Goal: Task Accomplishment & Management: Manage account settings

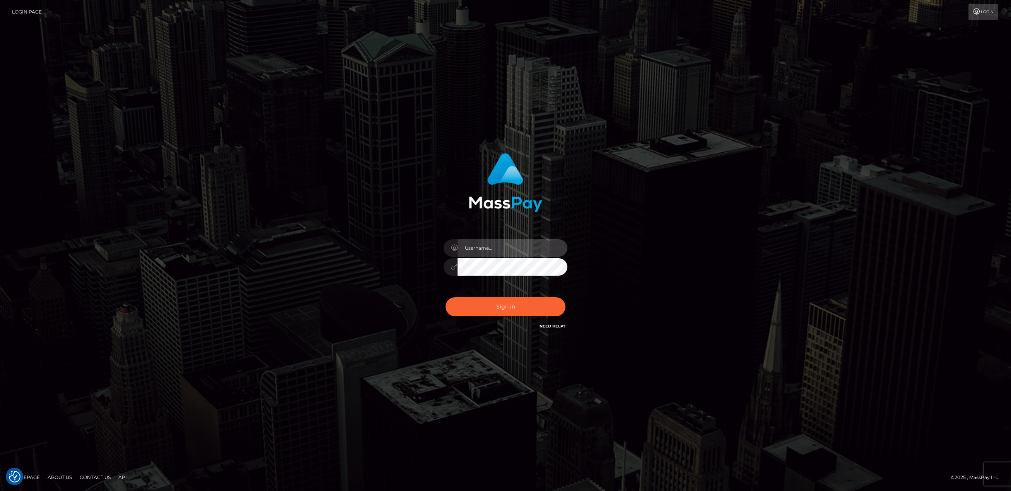
type input "pouyam"
click at [503, 317] on div "Sign in Need Help?" at bounding box center [505, 310] width 135 height 34
click at [512, 311] on button "Sign in" at bounding box center [506, 306] width 120 height 19
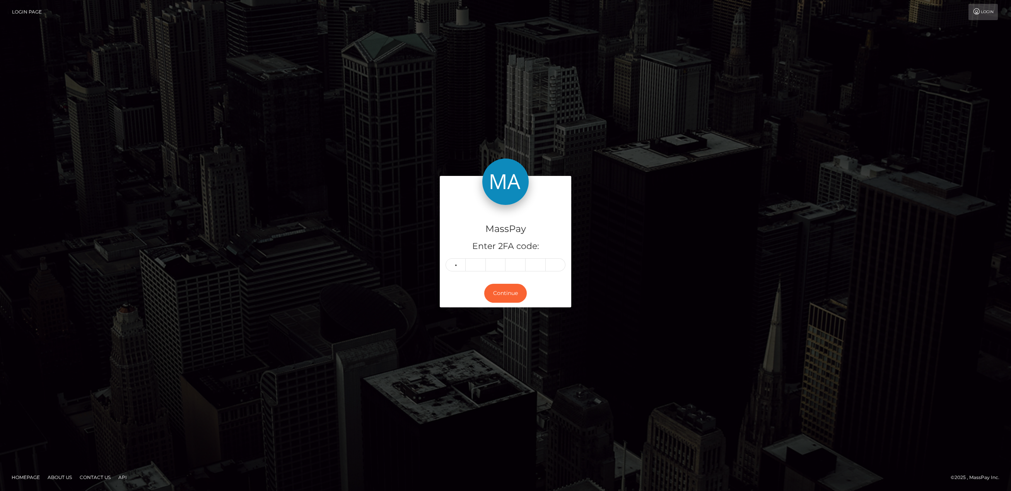
type input "0"
type input "6"
type input "7"
type input "1"
type input "4"
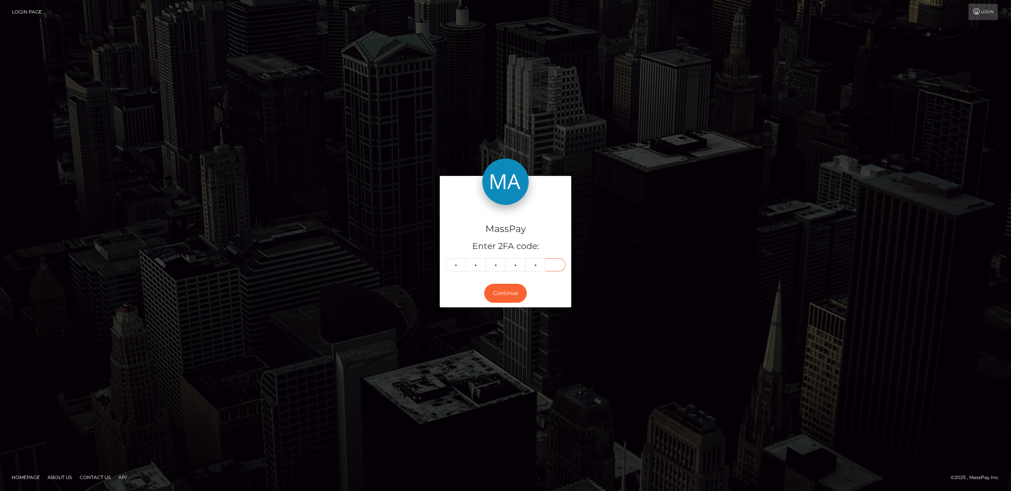
type input "5"
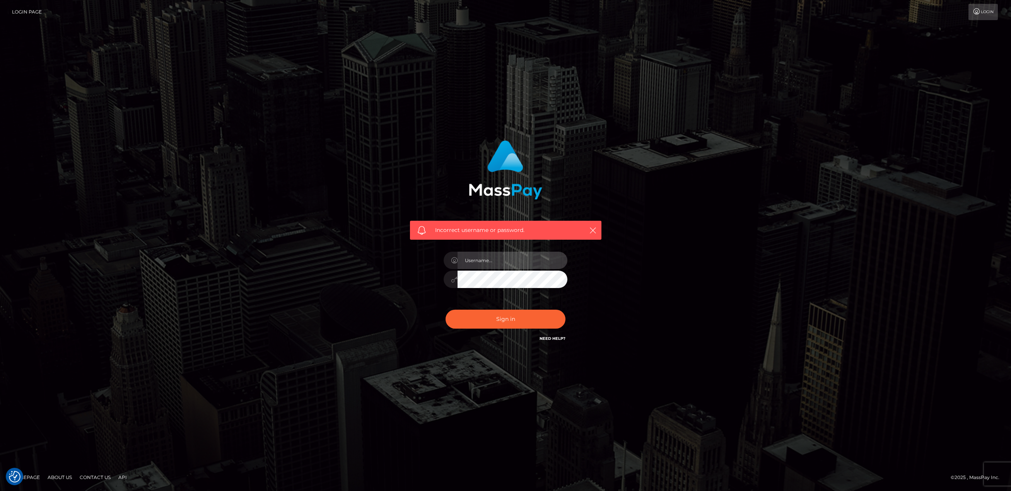
type input "pouyam"
click at [511, 322] on button "Sign in" at bounding box center [506, 319] width 120 height 19
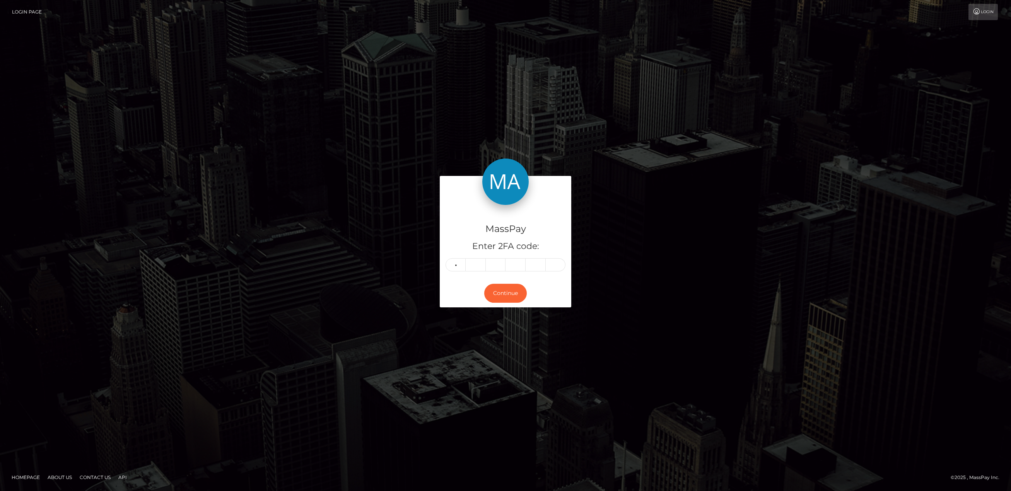
type input "2"
type input "0"
type input "6"
type input "0"
type input "3"
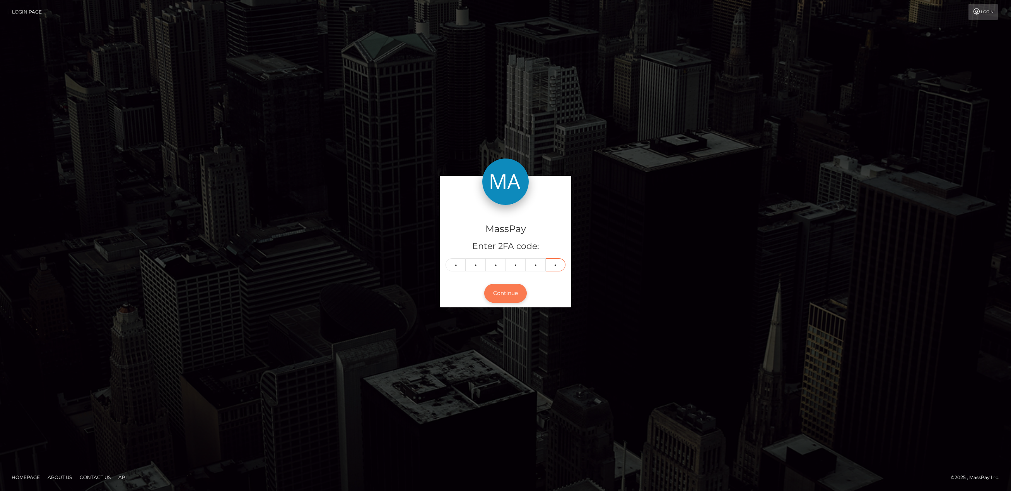
type input "8"
click at [519, 294] on button "Continue" at bounding box center [505, 293] width 43 height 19
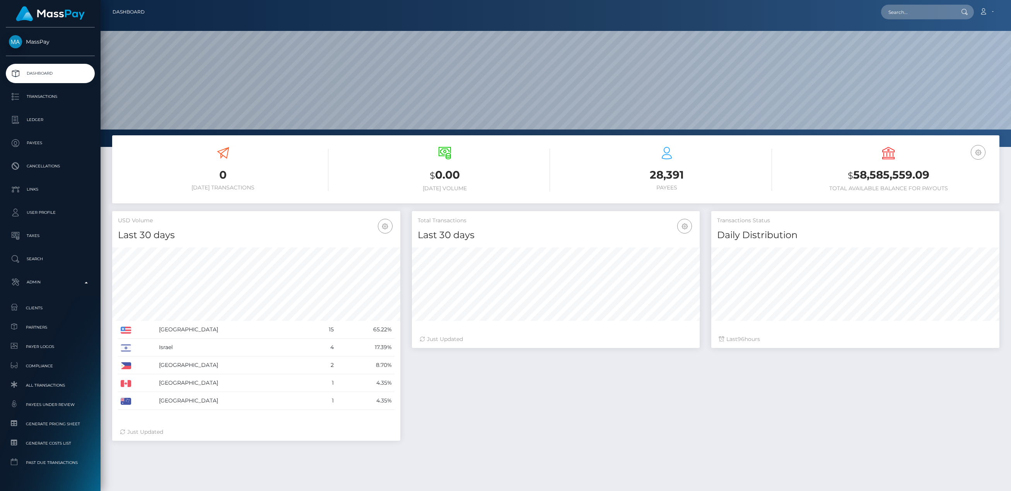
scroll to position [137, 288]
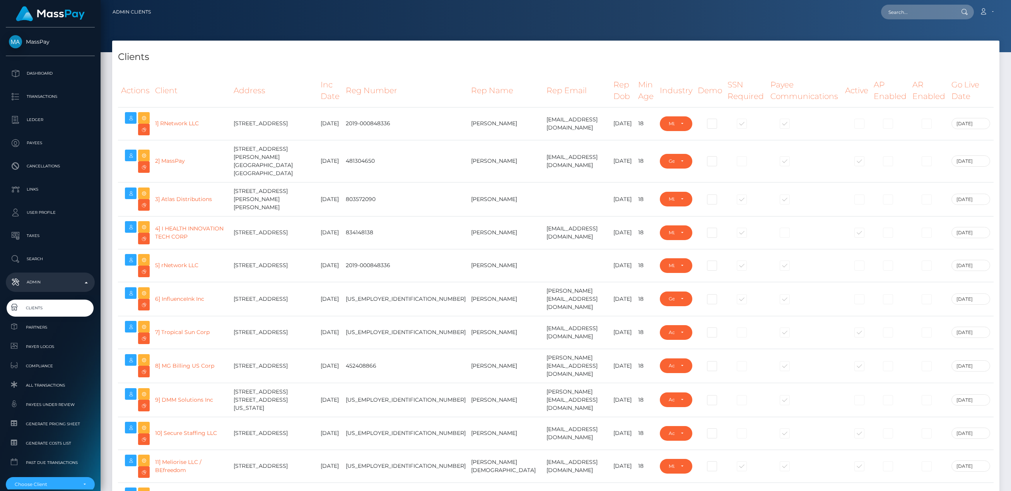
select select "223"
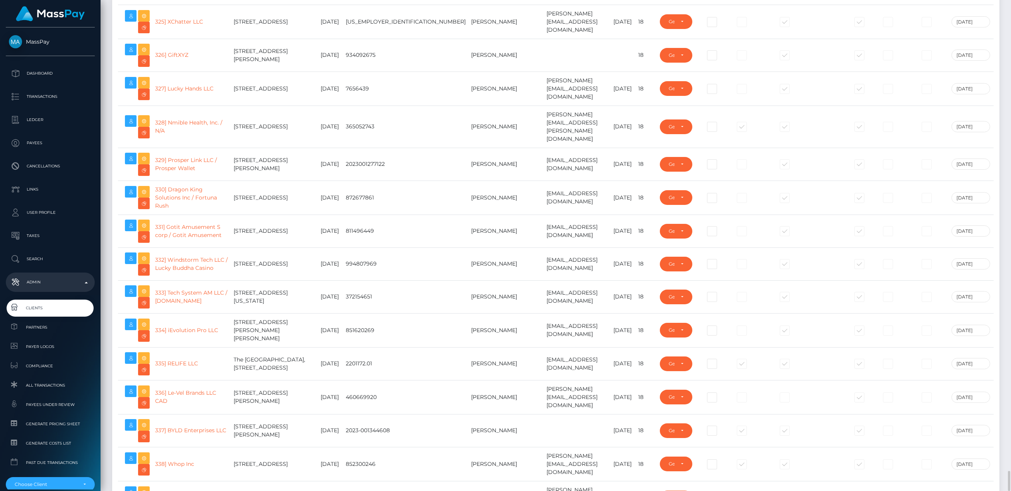
type input "pouyam"
drag, startPoint x: 256, startPoint y: 324, endPoint x: 232, endPoint y: 307, distance: 28.9
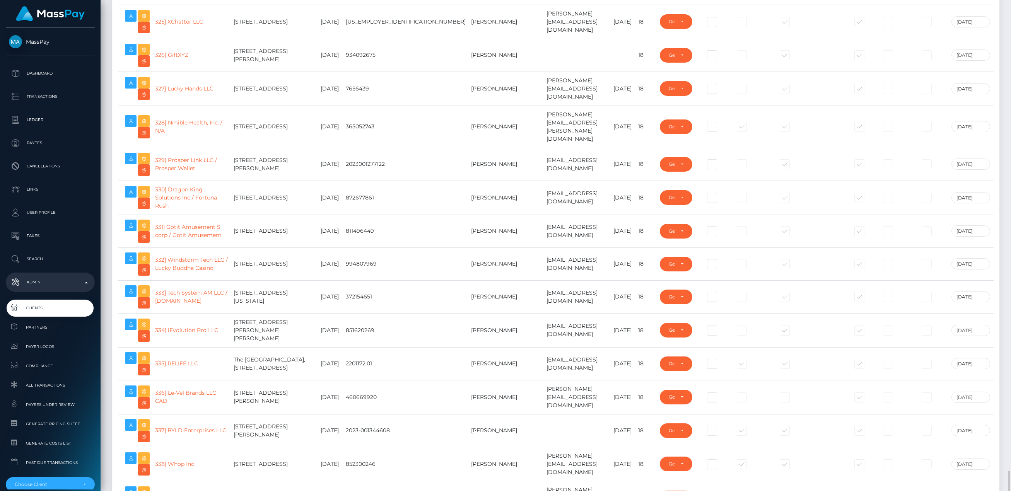
drag, startPoint x: 209, startPoint y: 317, endPoint x: 168, endPoint y: 312, distance: 41.3
copy link "Africa Remittance Company LLC / SikaCash"
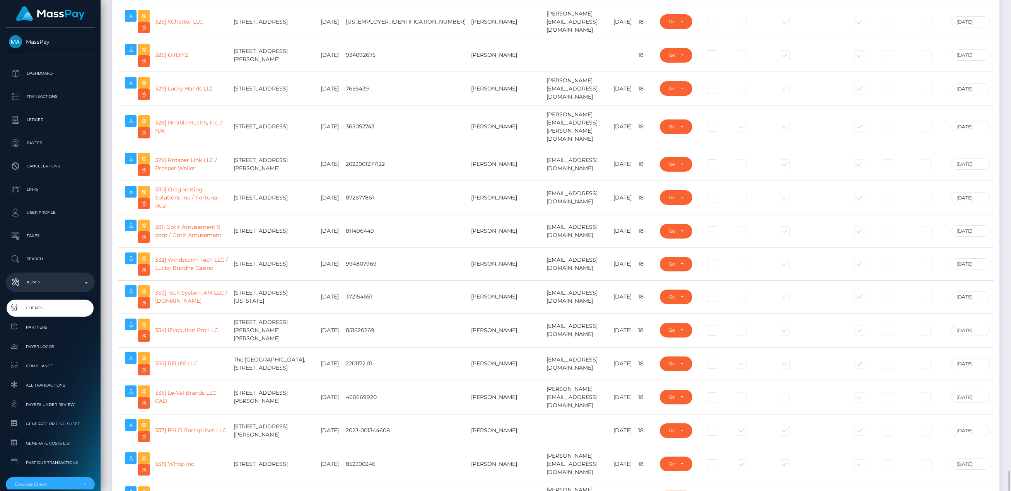
drag, startPoint x: 236, startPoint y: 307, endPoint x: 256, endPoint y: 328, distance: 29.3
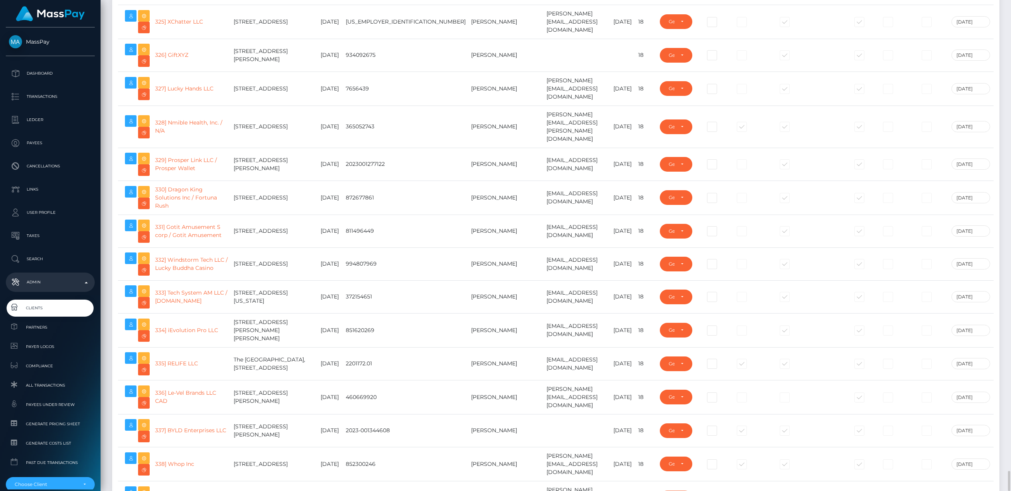
copy td "2828 John F Kennedy Blvd Suite 203, Jersey City, NJ 07306 United States"
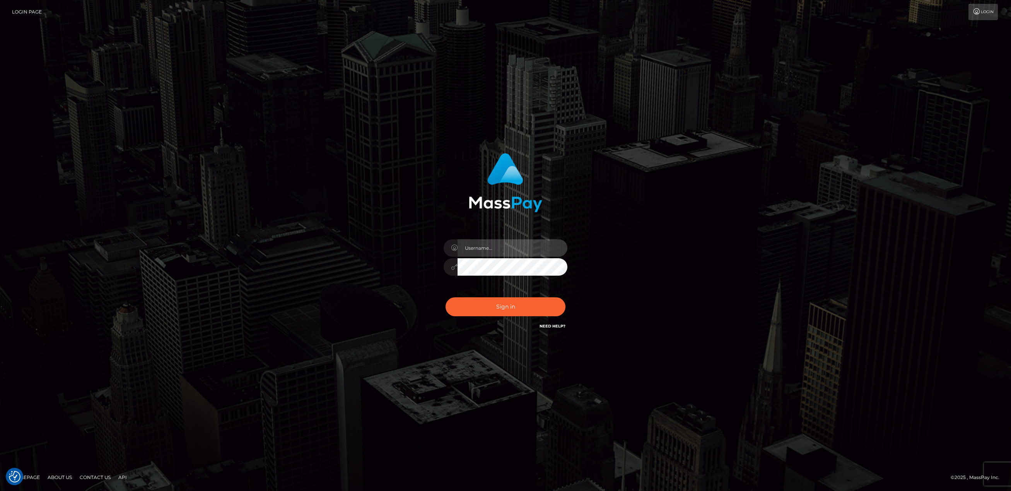
type input "pouyam"
